Goal: Task Accomplishment & Management: Use online tool/utility

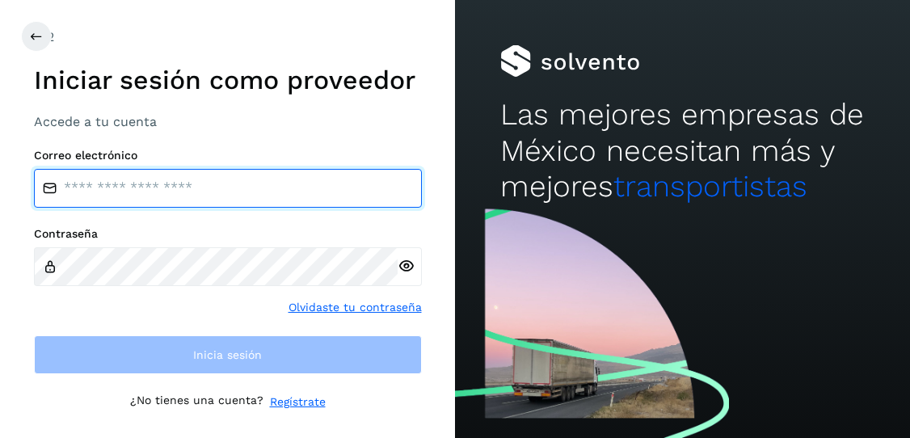
click at [182, 187] on input "email" at bounding box center [228, 188] width 388 height 39
type input "**********"
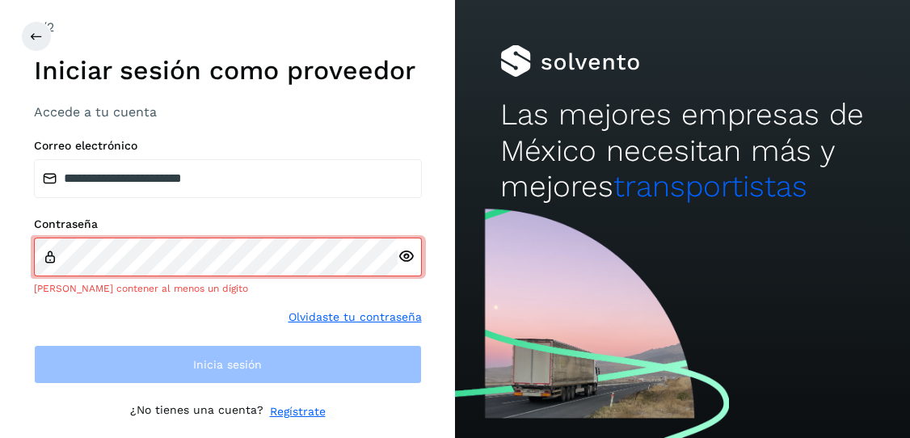
click at [400, 266] on div at bounding box center [409, 256] width 24 height 39
click at [400, 257] on icon at bounding box center [405, 256] width 17 height 17
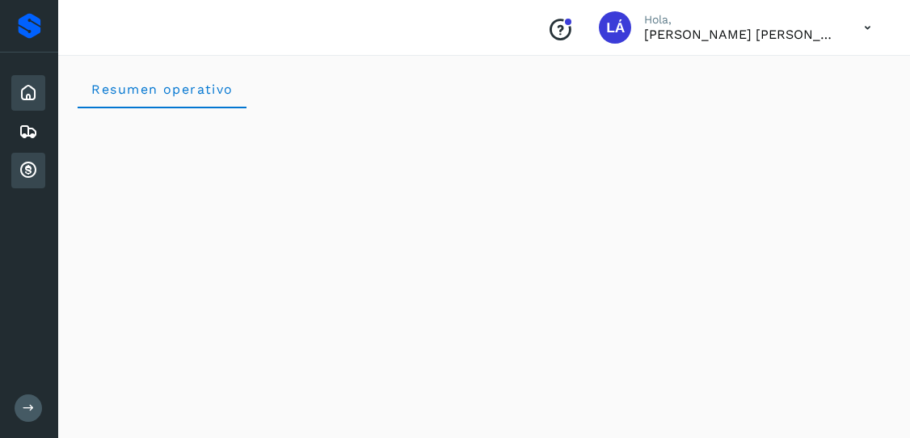
click at [39, 174] on div "Cuentas por cobrar" at bounding box center [28, 171] width 34 height 36
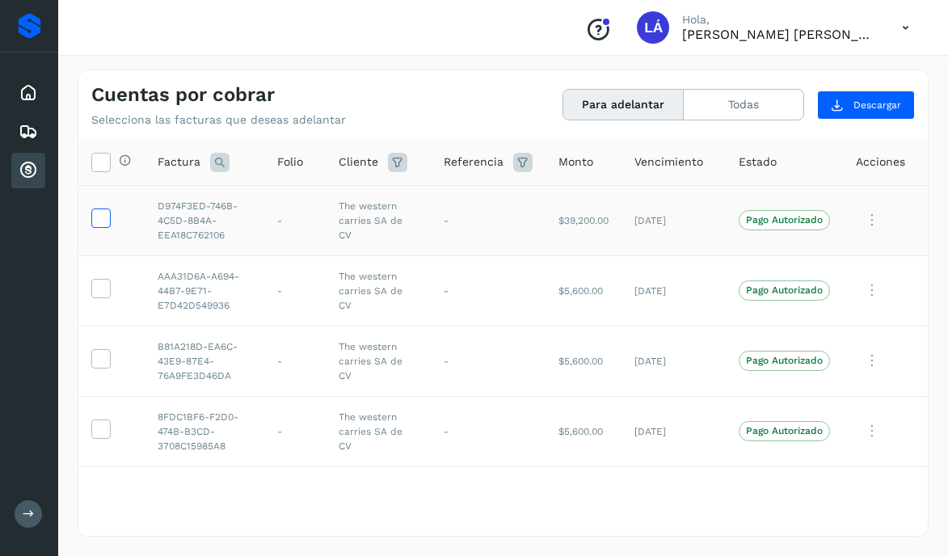
click at [102, 217] on icon at bounding box center [100, 216] width 17 height 17
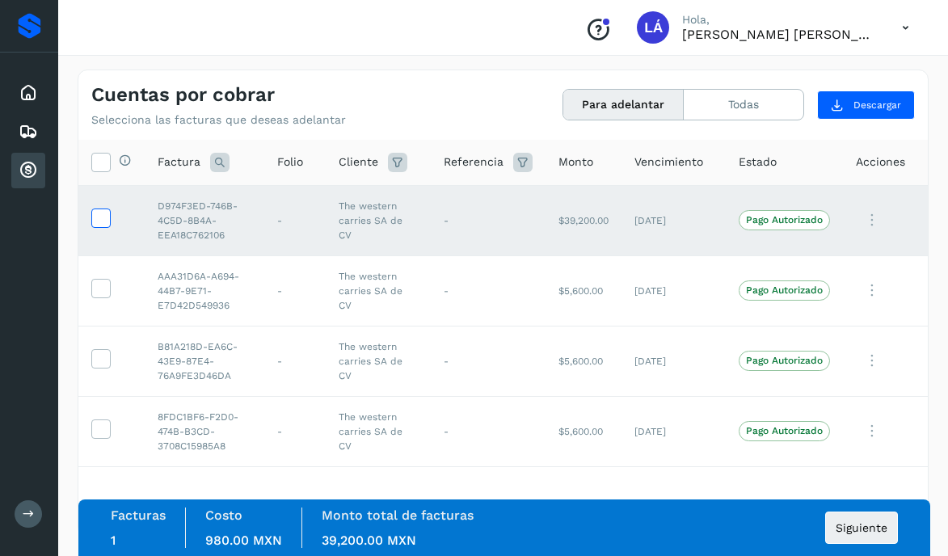
scroll to position [138, 0]
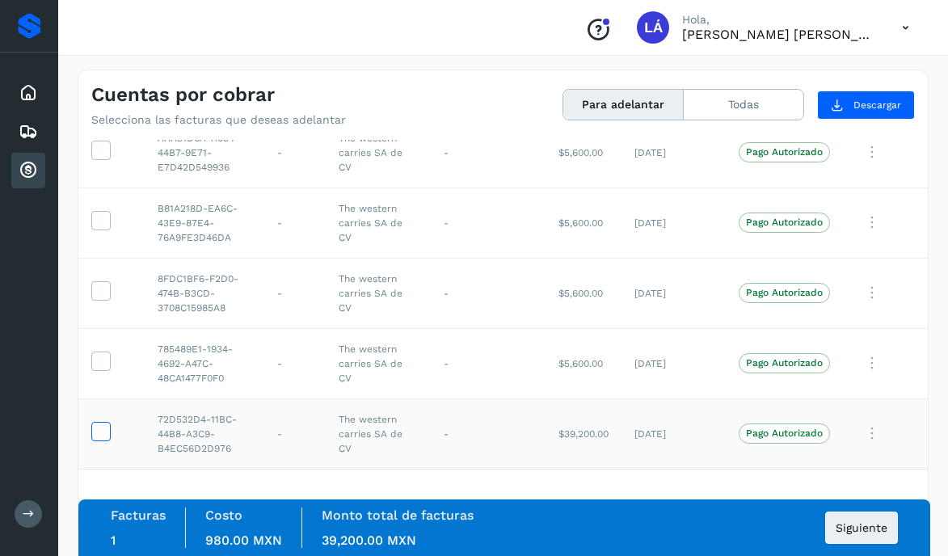
click at [98, 430] on icon at bounding box center [100, 430] width 17 height 17
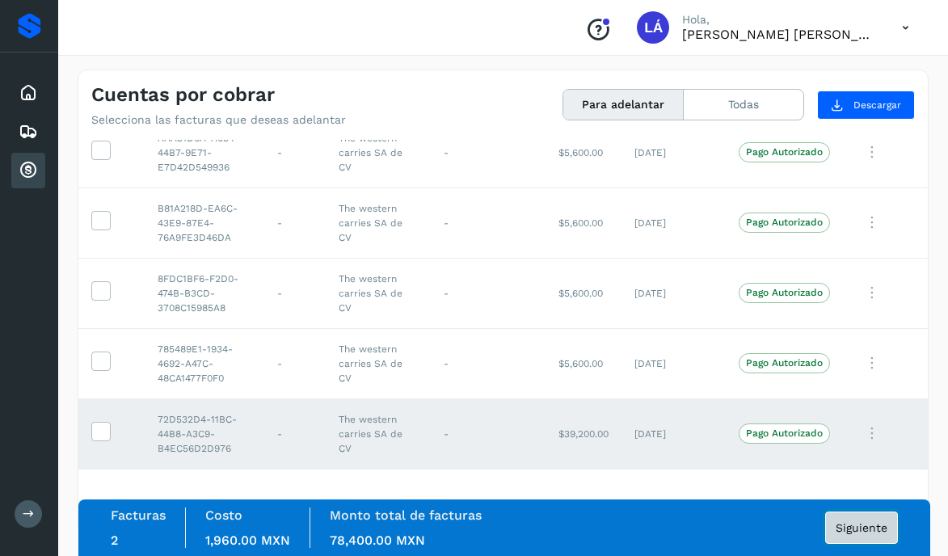
click at [844, 437] on button "Siguiente" at bounding box center [861, 527] width 73 height 32
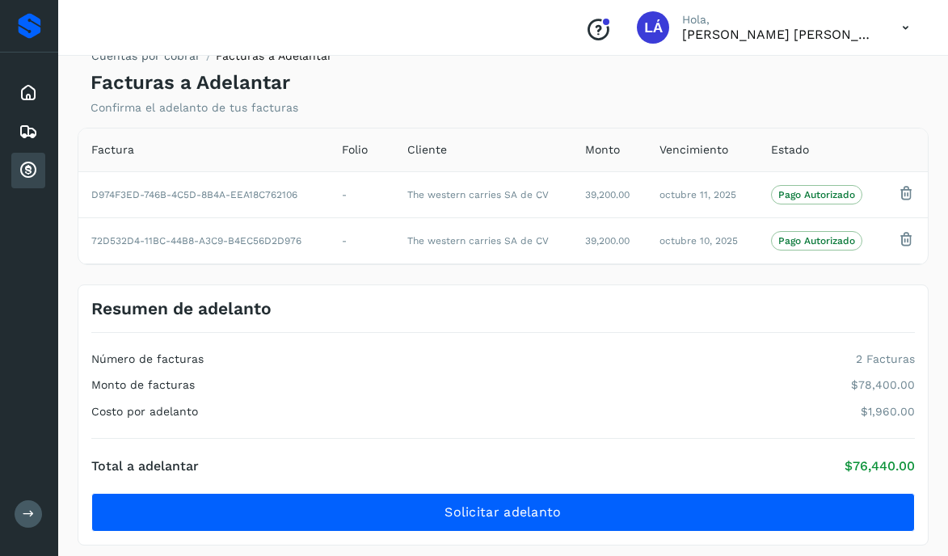
scroll to position [36, 0]
